Goal: Task Accomplishment & Management: Manage account settings

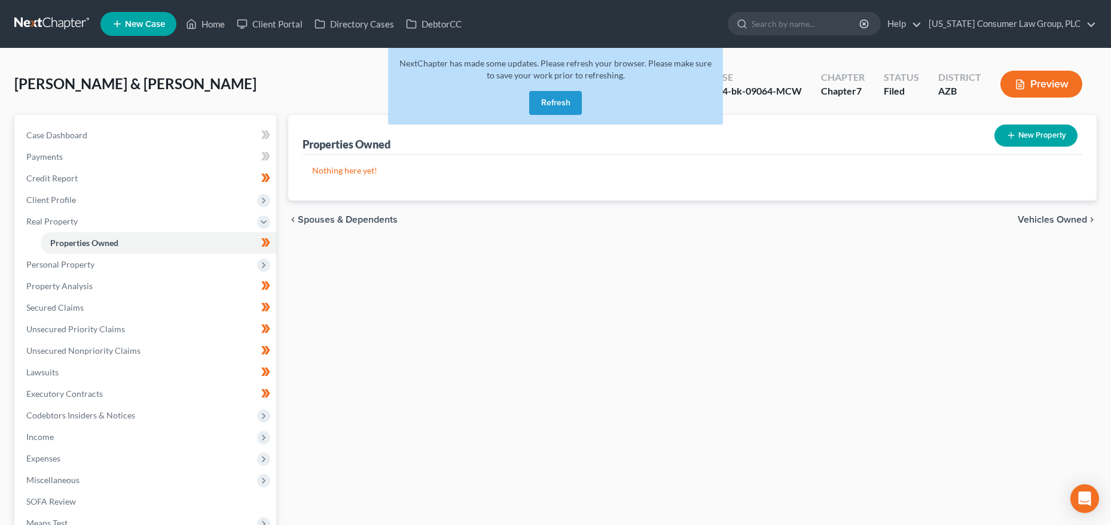
scroll to position [139, 0]
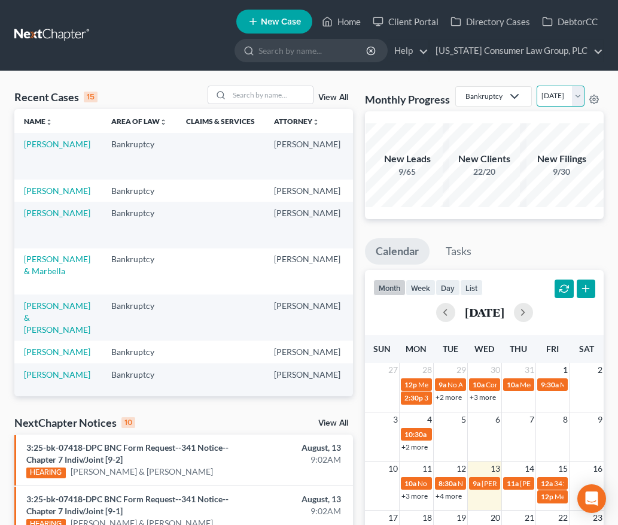
click at [537, 106] on select "August 2025 July 2025 June 2025 May 2025 April 2025 March 2025 February 2025 Ja…" at bounding box center [561, 96] width 48 height 21
select select "1"
click at [537, 106] on select "August 2025 July 2025 June 2025 May 2025 April 2025 March 2025 February 2025 Ja…" at bounding box center [561, 96] width 48 height 21
click at [515, 50] on link "[US_STATE] Consumer Law Group, PLC" at bounding box center [516, 51] width 173 height 22
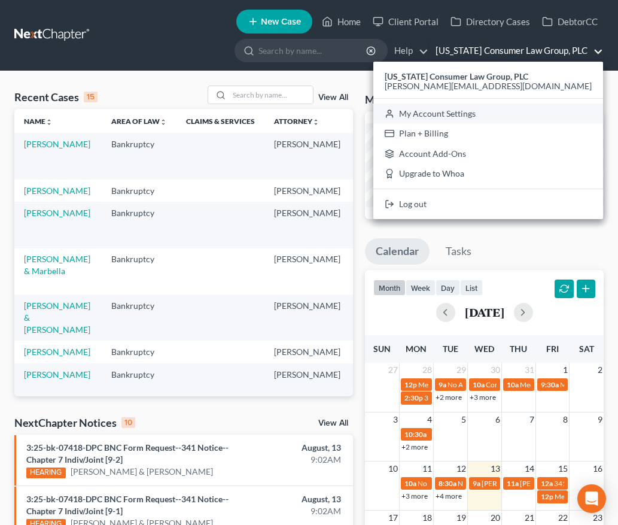
click at [499, 115] on link "My Account Settings" at bounding box center [488, 113] width 230 height 20
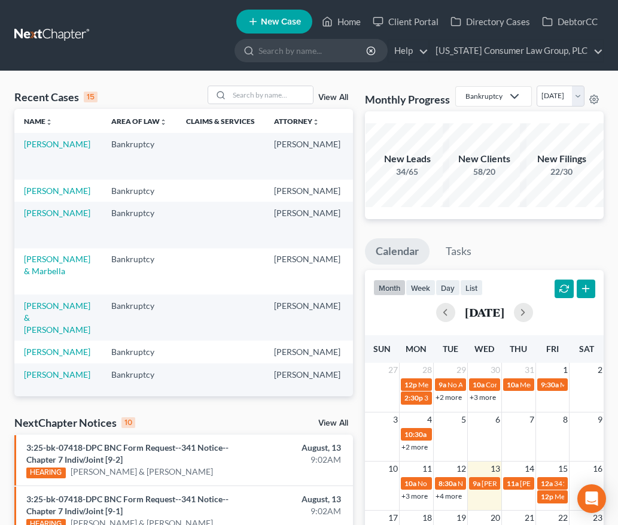
select select "22"
select select "3"
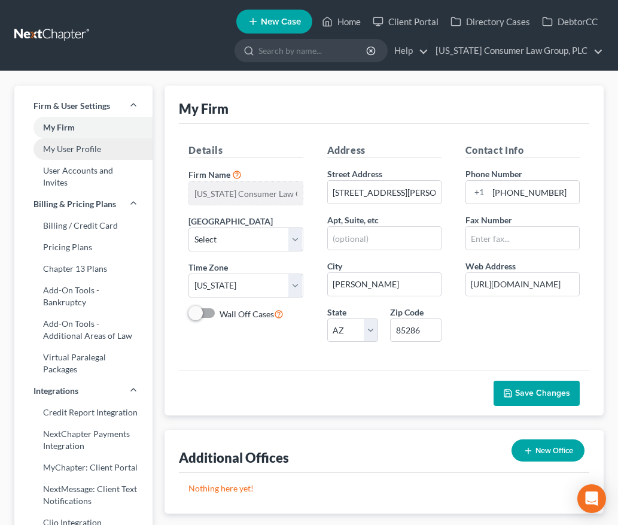
click at [68, 150] on link "My User Profile" at bounding box center [83, 149] width 138 height 22
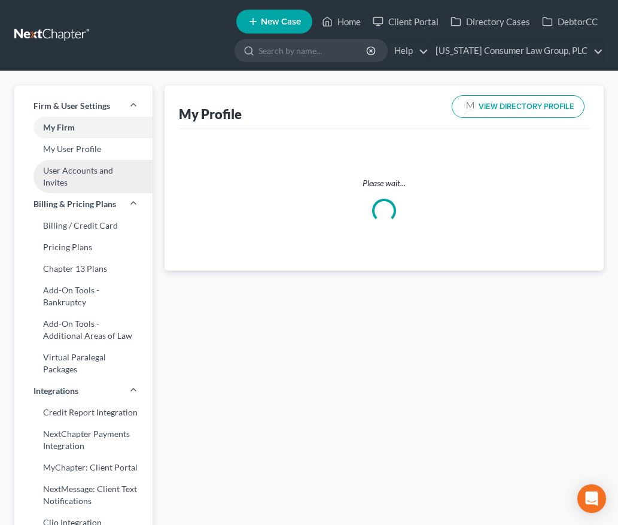
select select "3"
select select "4"
select select "attorney"
select select "1"
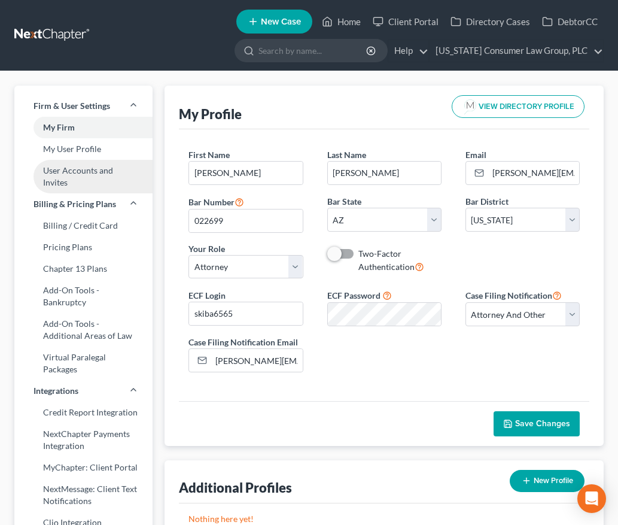
click at [66, 170] on link "User Accounts and Invites" at bounding box center [83, 176] width 138 height 33
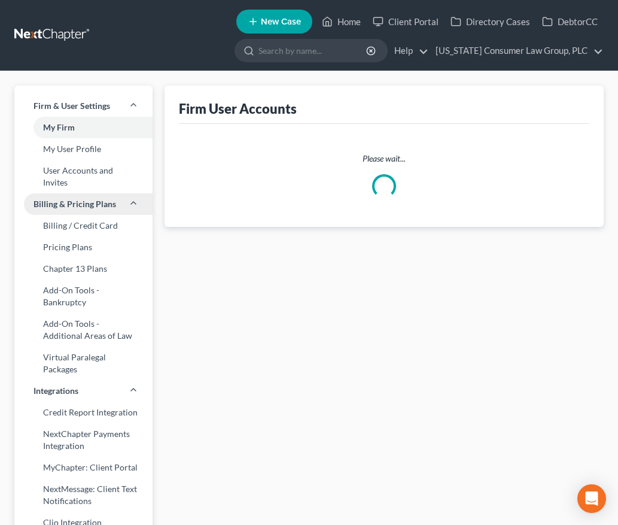
select select "0"
select select "1"
select select "2"
select select "1"
select select "2"
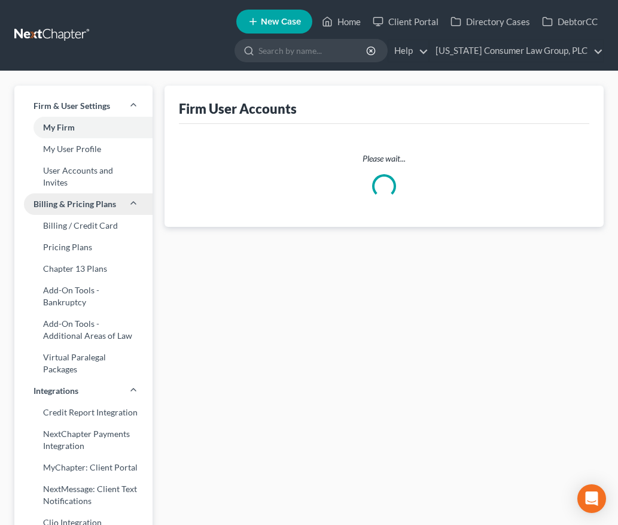
select select "2"
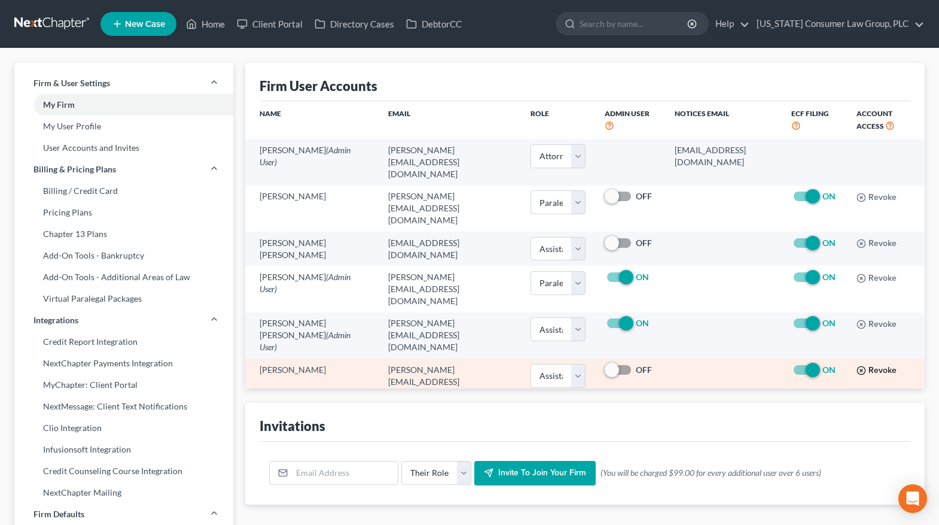
click at [626, 366] on button "Revoke" at bounding box center [877, 371] width 40 height 10
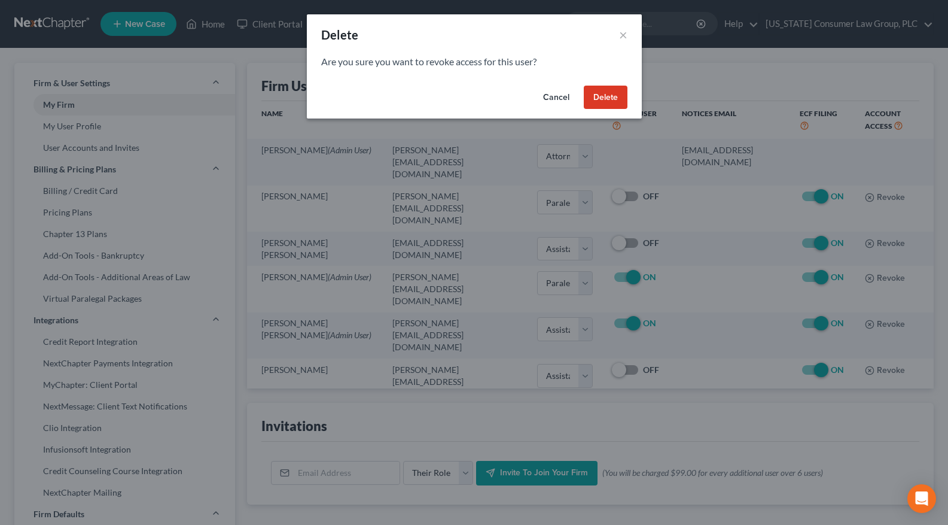
click at [610, 96] on button "Delete" at bounding box center [606, 98] width 44 height 24
